Goal: Transaction & Acquisition: Purchase product/service

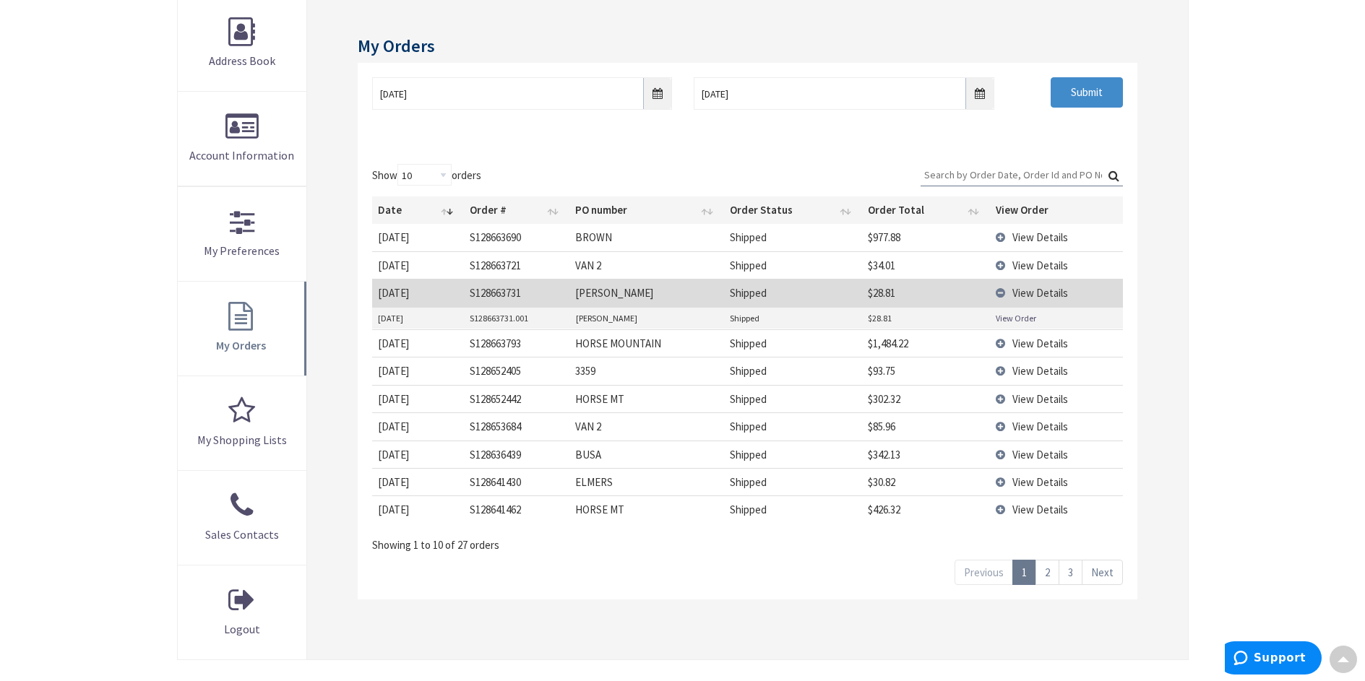
scroll to position [217, 0]
click at [1004, 314] on link "View Order" at bounding box center [1015, 318] width 40 height 12
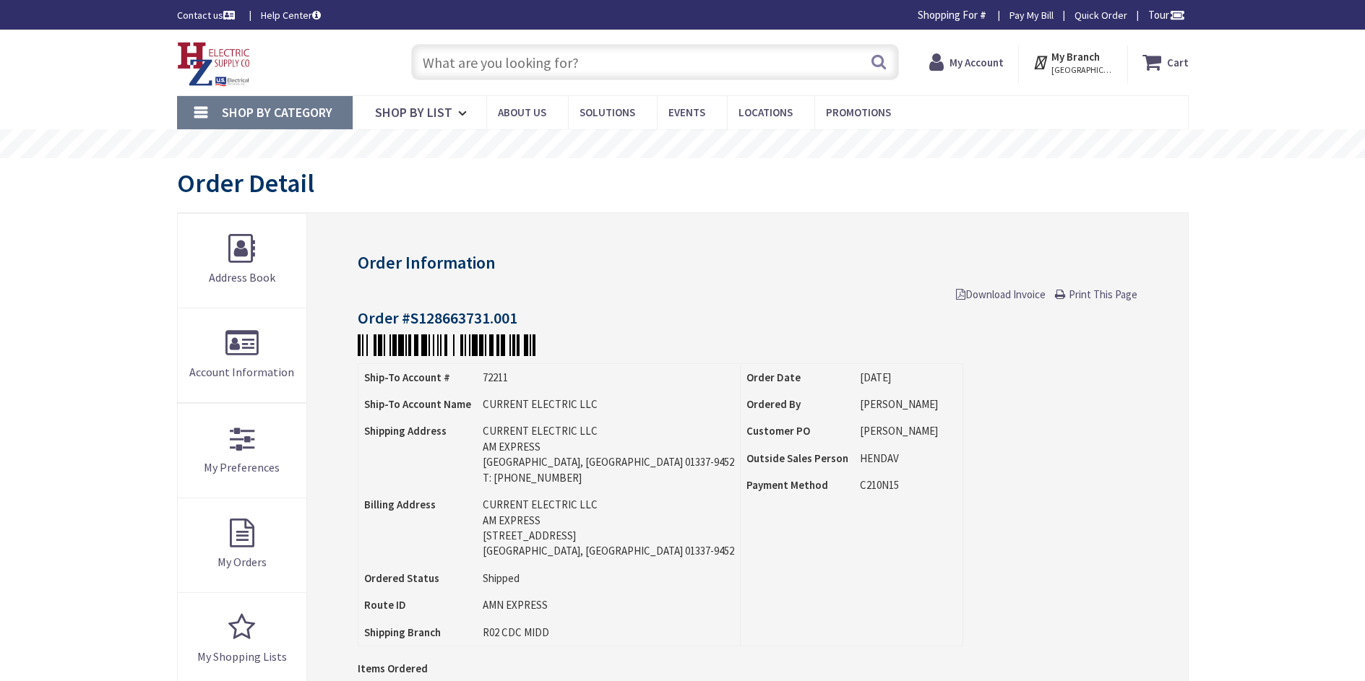
click at [470, 62] on input "text" at bounding box center [655, 62] width 488 height 36
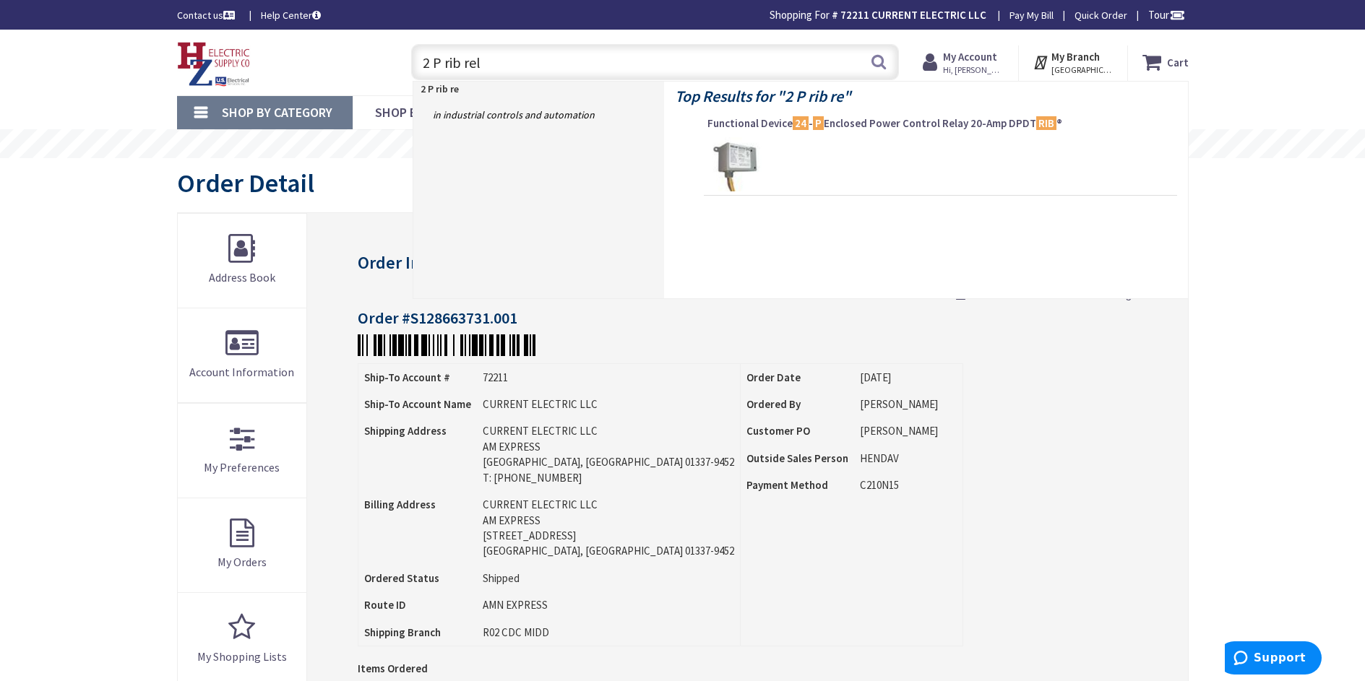
type input "2 P rib rela"
type input "[STREET_ADDRESS]"
click at [435, 61] on input "2 P rib relay" at bounding box center [655, 62] width 488 height 36
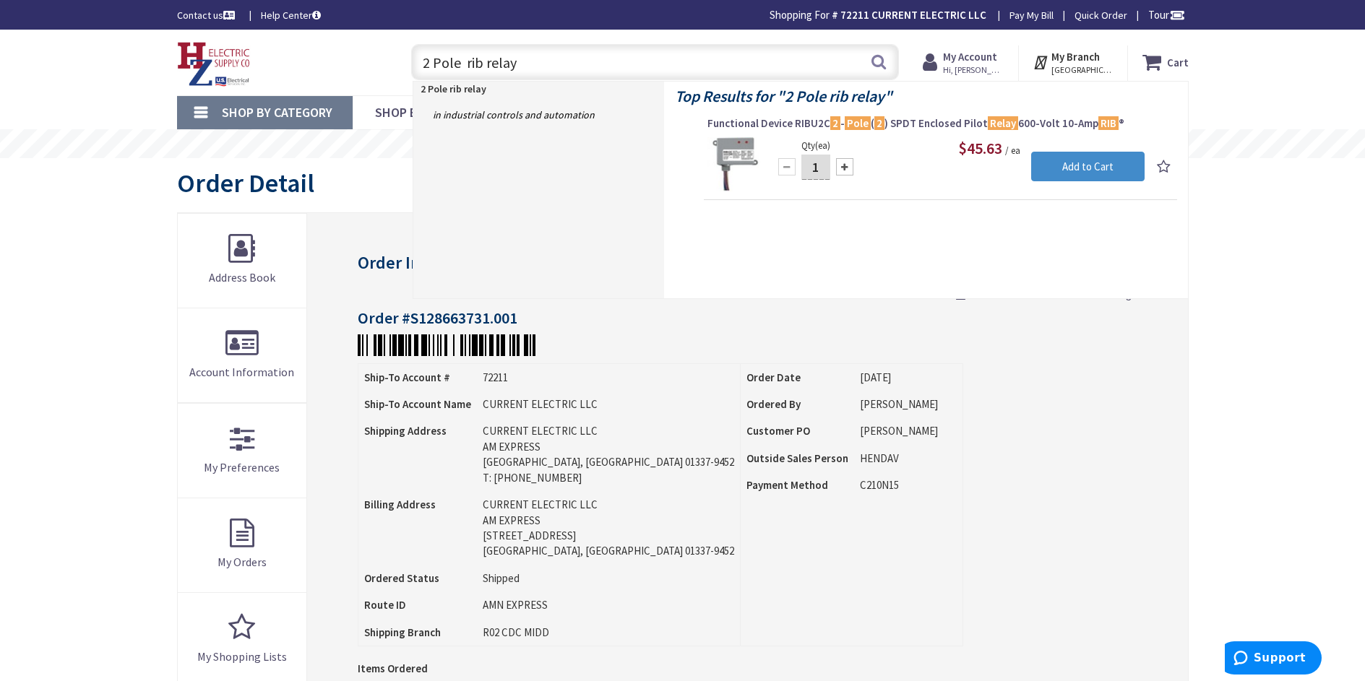
type input "2 Pole rib relay"
click at [910, 126] on span "Functional Device RIBU2C 2 - Pole ( 2 ) SPDT Enclosed Pilot Relay 600-Volt 10-A…" at bounding box center [940, 123] width 466 height 14
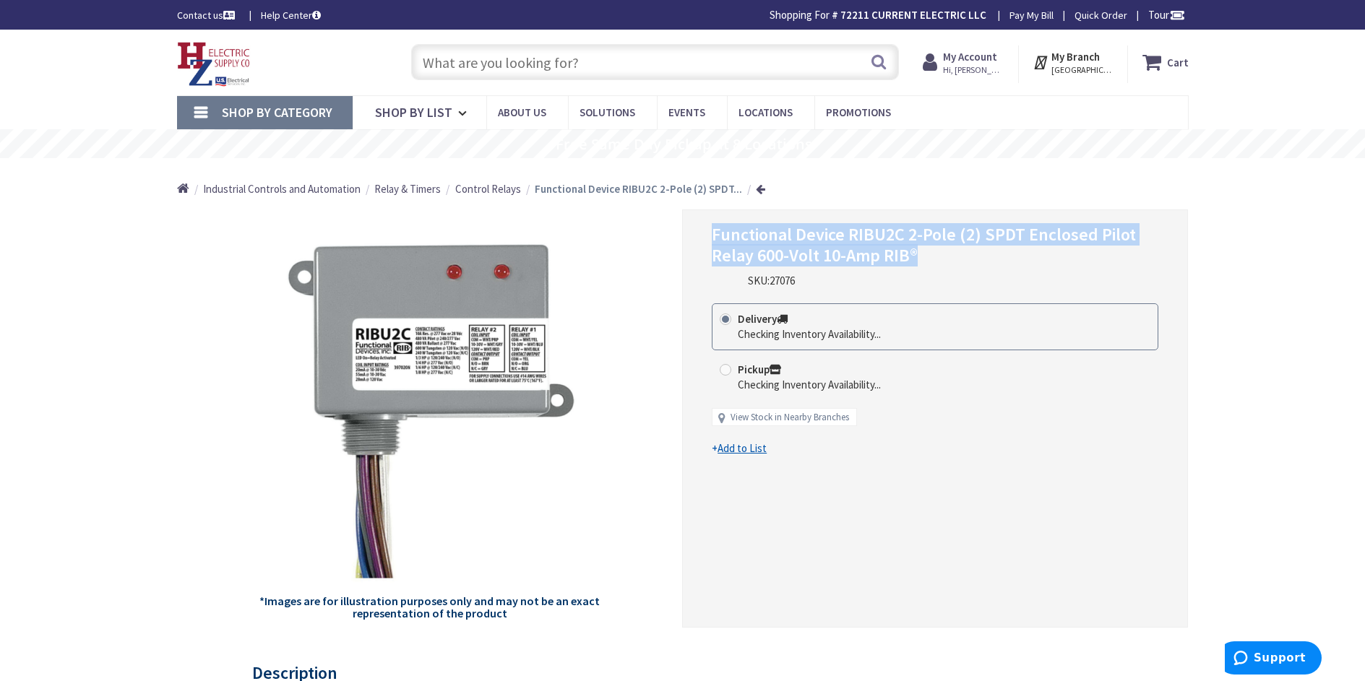
drag, startPoint x: 918, startPoint y: 259, endPoint x: 714, endPoint y: 238, distance: 204.8
click at [714, 238] on h1 "Functional Device RIBU2C 2-Pole (2) SPDT Enclosed Pilot Relay 600-Volt 10-Amp R…" at bounding box center [935, 246] width 446 height 42
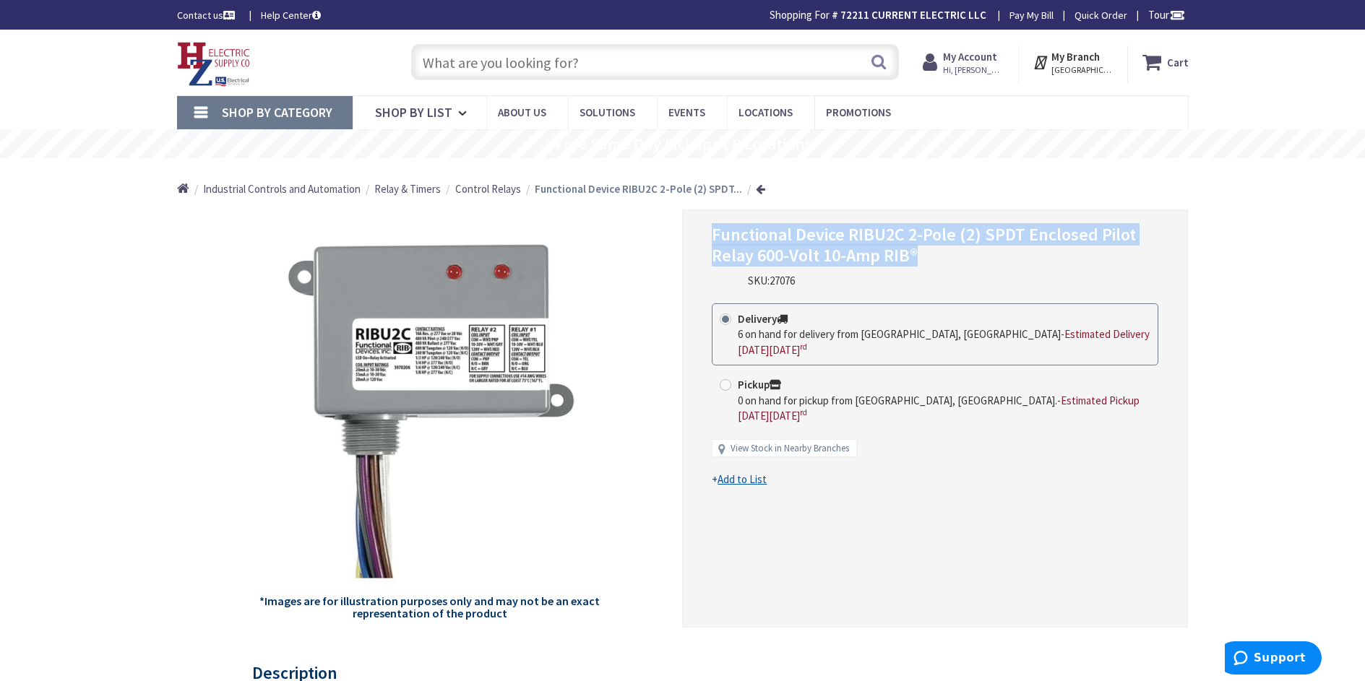
copy span "Functional Device RIBU2C 2-Pole (2) SPDT Enclosed Pilot Relay 600-Volt 10-Amp R…"
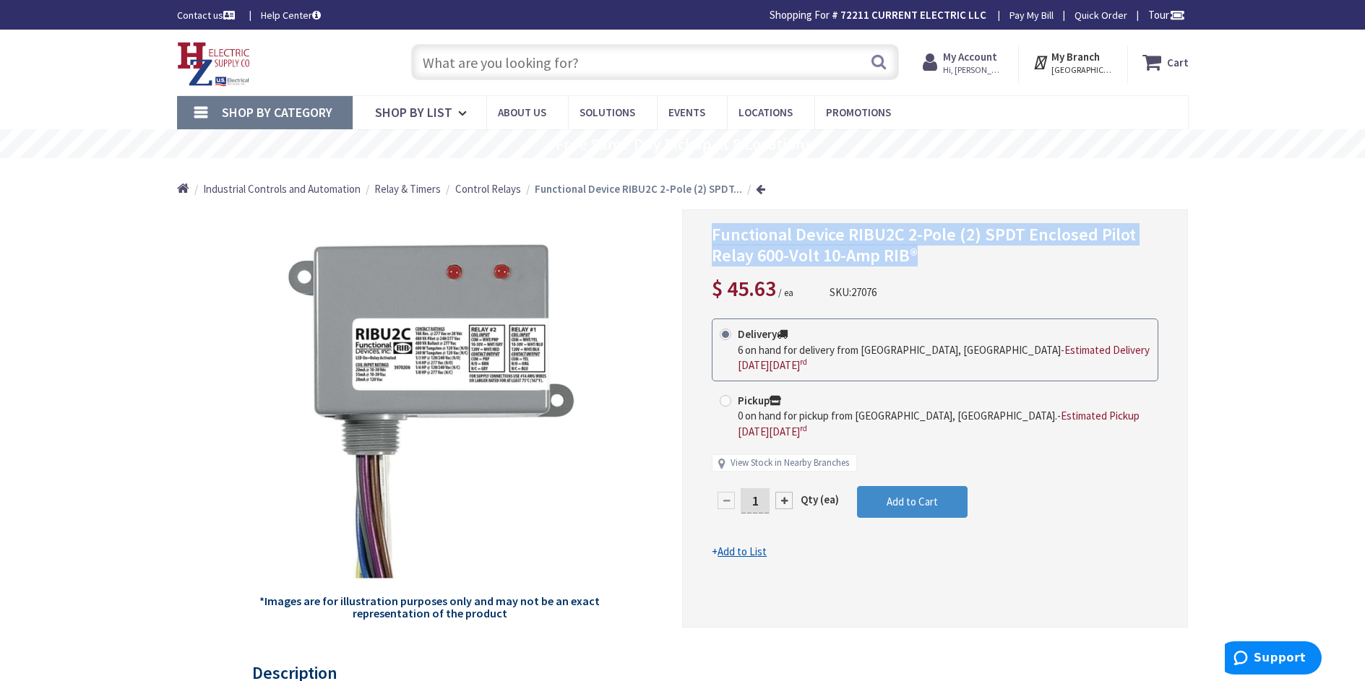
click at [537, 68] on input "text" at bounding box center [655, 62] width 488 height 36
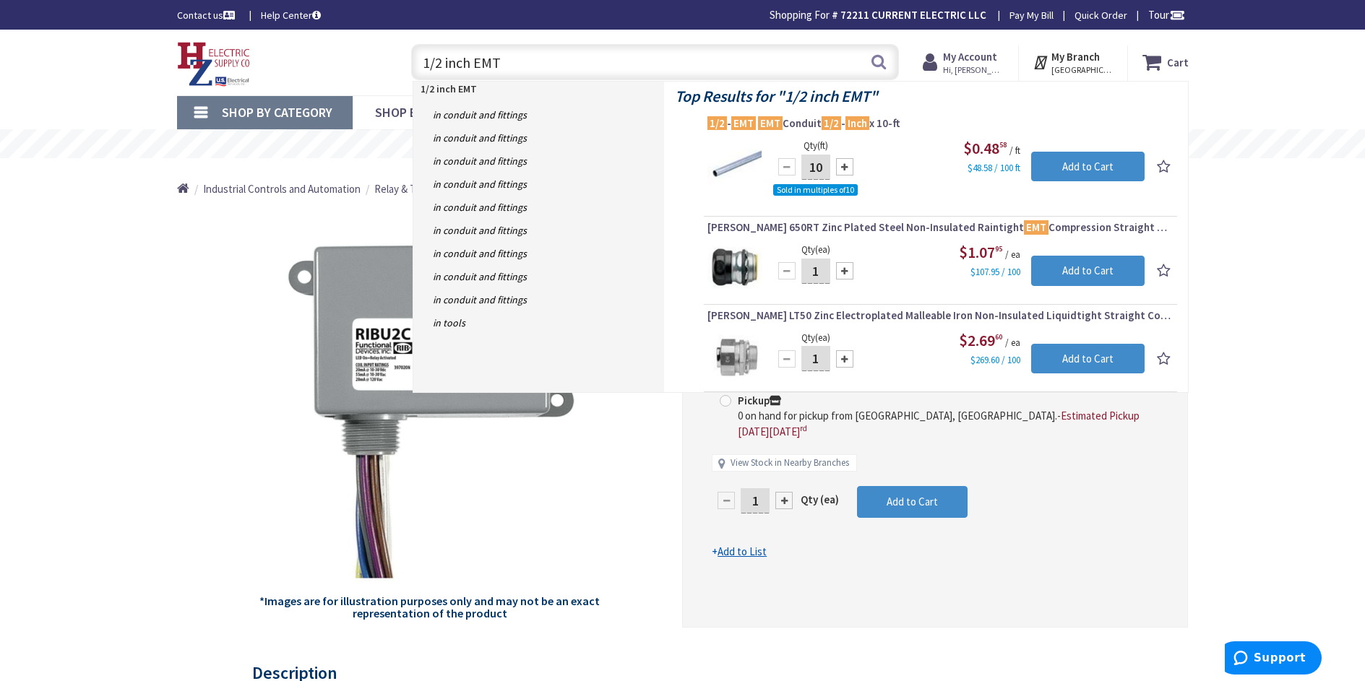
type input "1/2 inch EMT"
